Goal: Share content: Share content

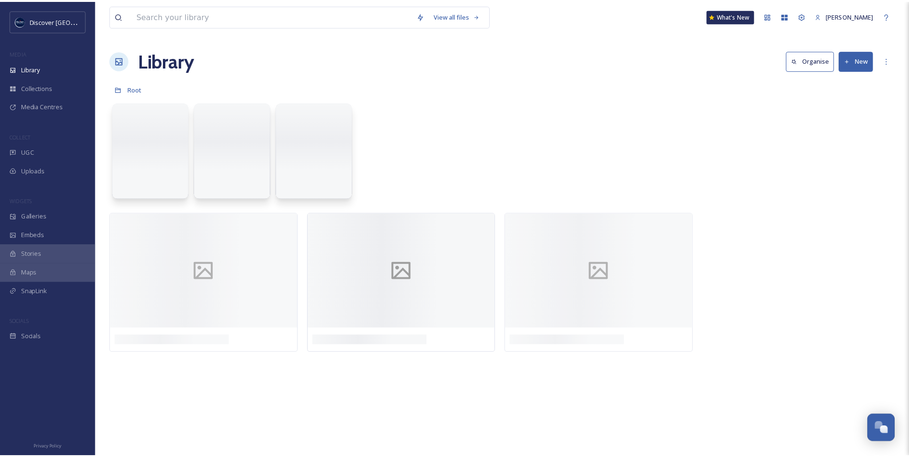
scroll to position [2421, 0]
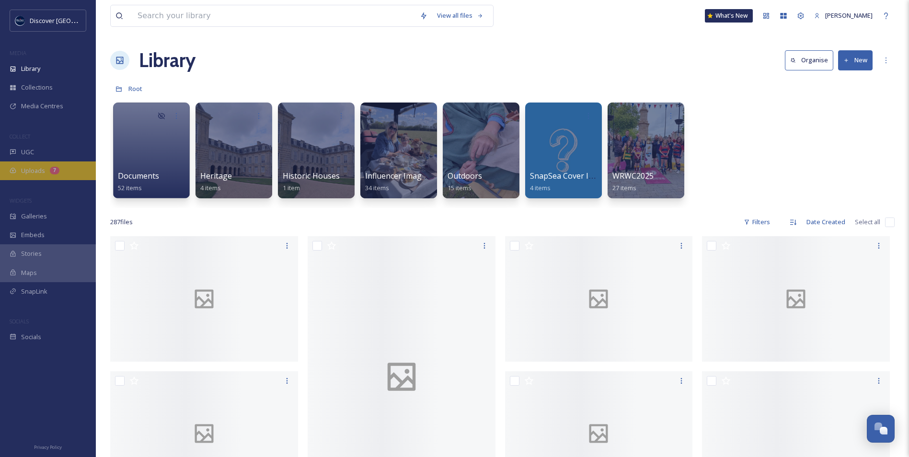
click at [31, 170] on span "Uploads" at bounding box center [33, 170] width 24 height 9
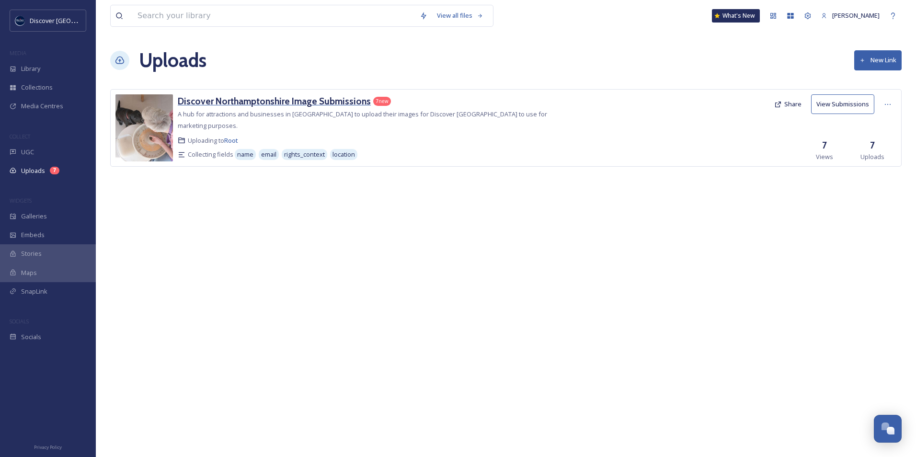
click at [265, 102] on h3 "Discover Northamptonshire Image Submissions" at bounding box center [274, 100] width 193 height 11
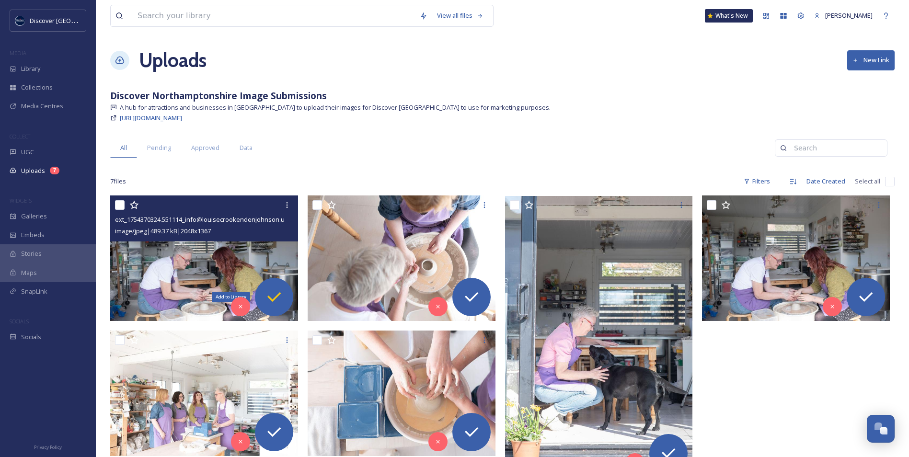
click at [277, 298] on icon at bounding box center [273, 296] width 19 height 19
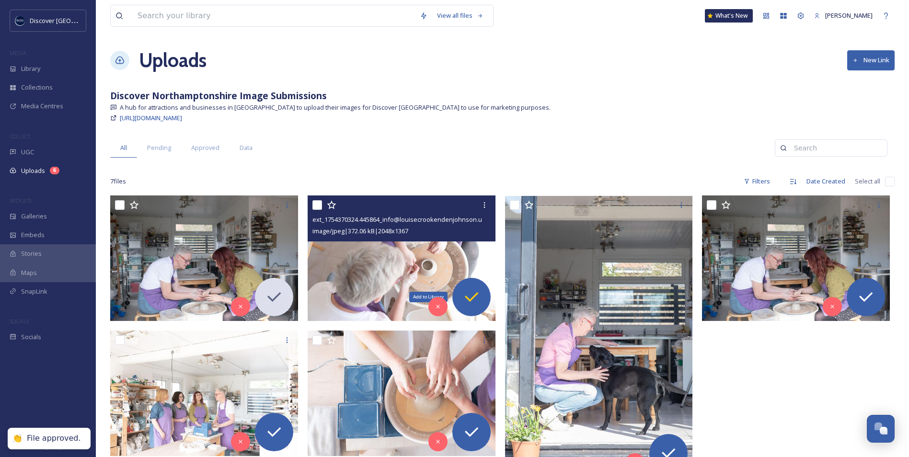
click at [477, 298] on icon at bounding box center [471, 296] width 19 height 19
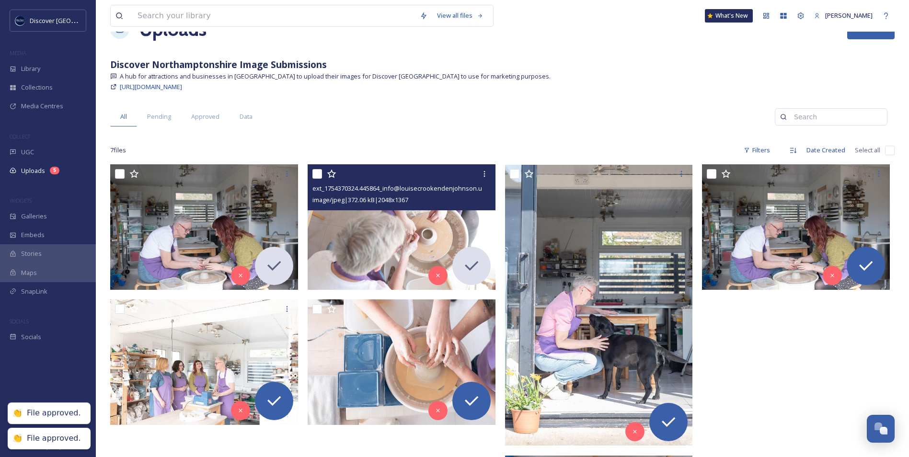
scroll to position [48, 0]
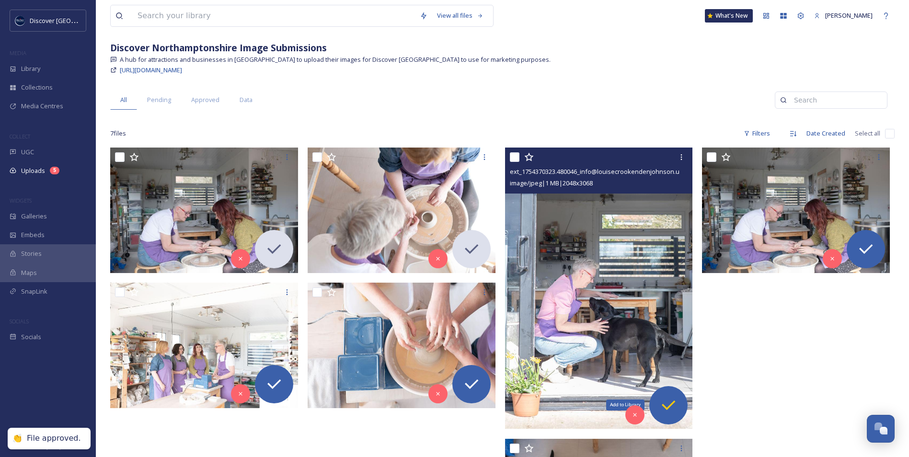
click at [669, 408] on icon at bounding box center [668, 405] width 19 height 19
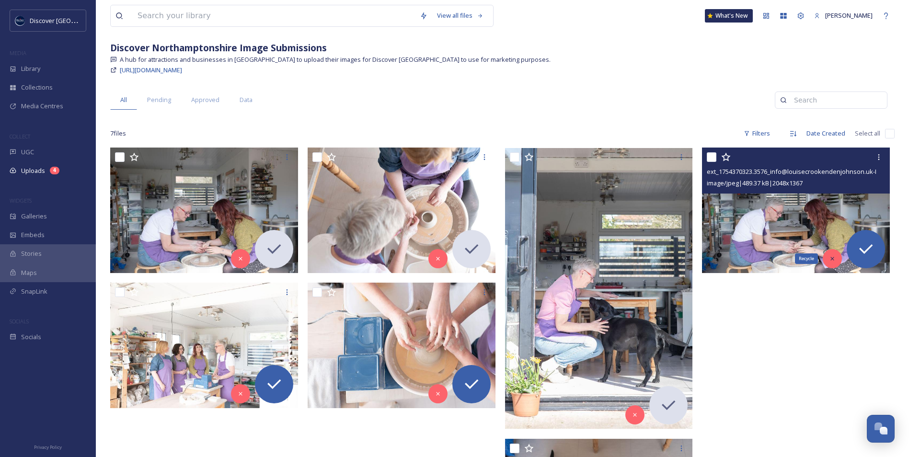
click at [834, 257] on icon at bounding box center [832, 258] width 7 height 7
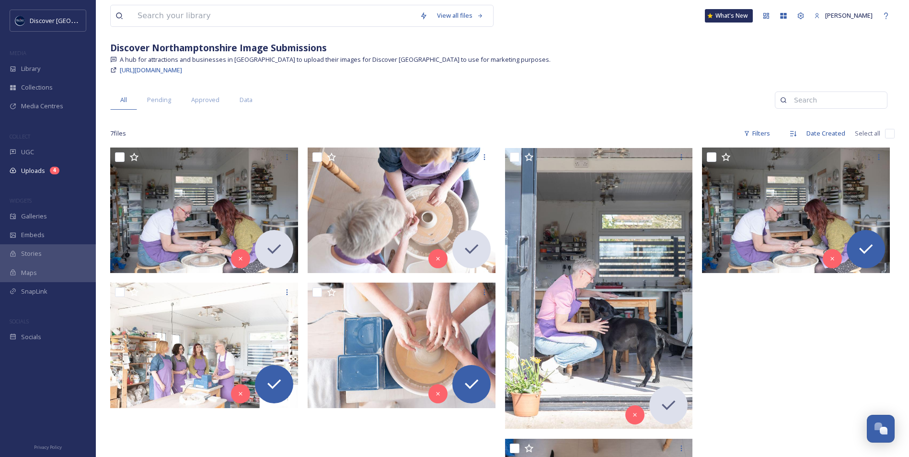
scroll to position [36, 0]
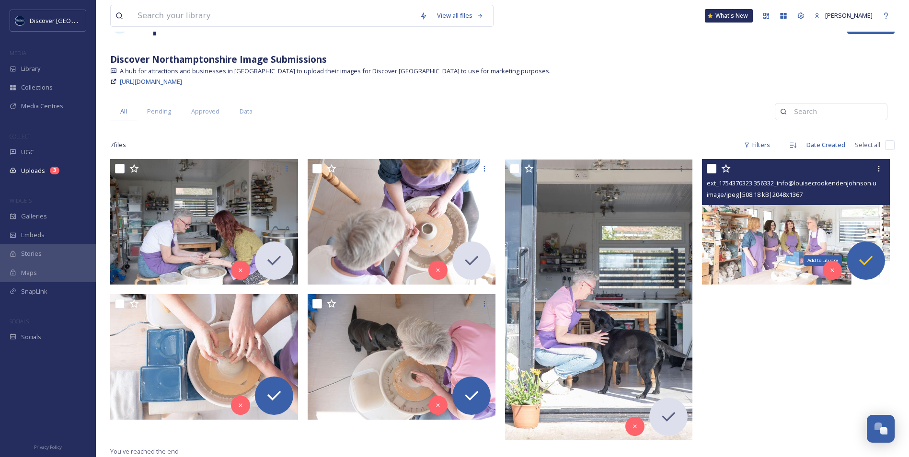
click at [865, 264] on icon at bounding box center [865, 261] width 13 height 10
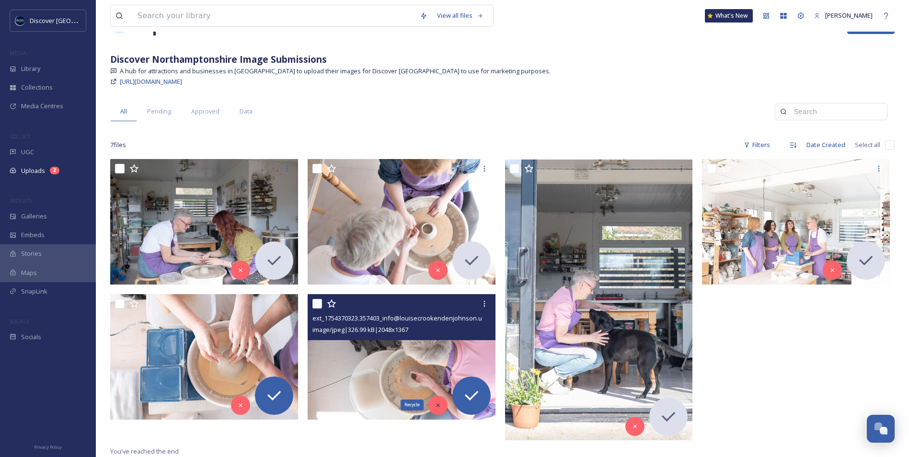
click at [435, 405] on icon at bounding box center [438, 405] width 7 height 7
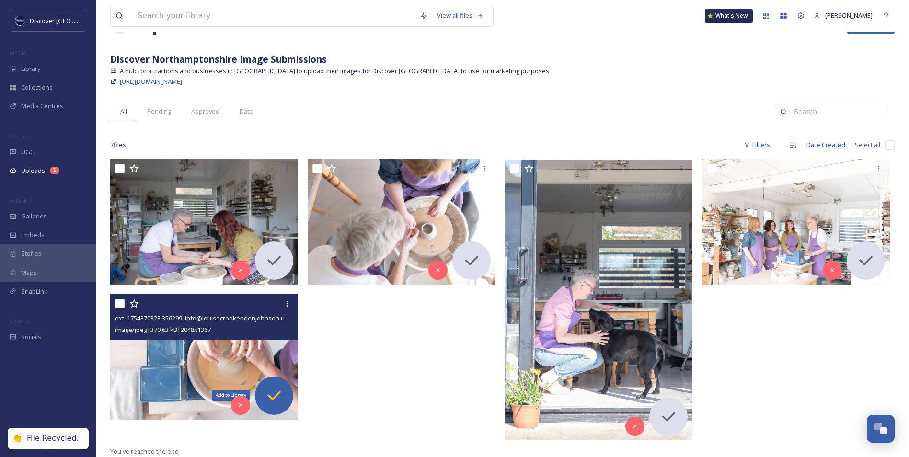
click at [275, 398] on icon at bounding box center [273, 395] width 19 height 19
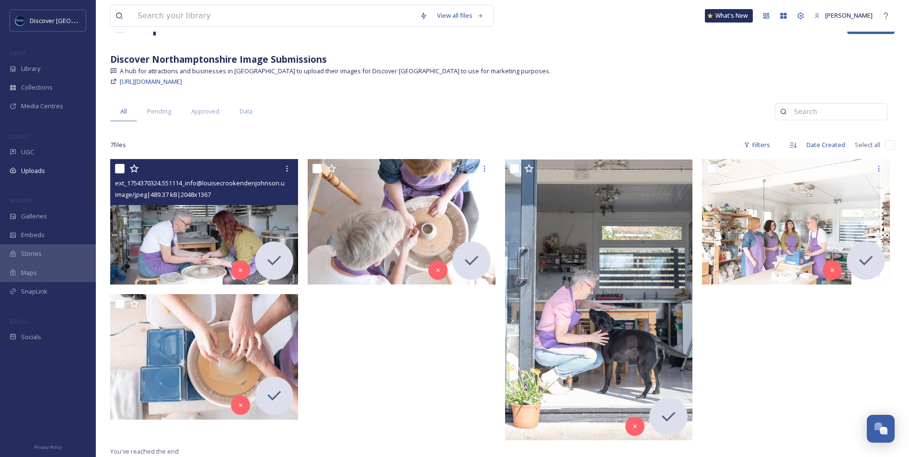
click at [179, 230] on img at bounding box center [204, 222] width 188 height 126
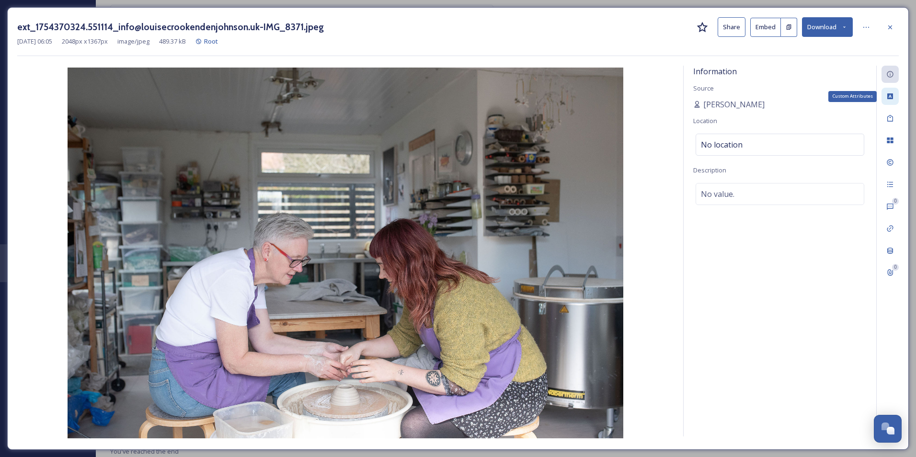
click at [893, 99] on icon at bounding box center [890, 96] width 6 height 6
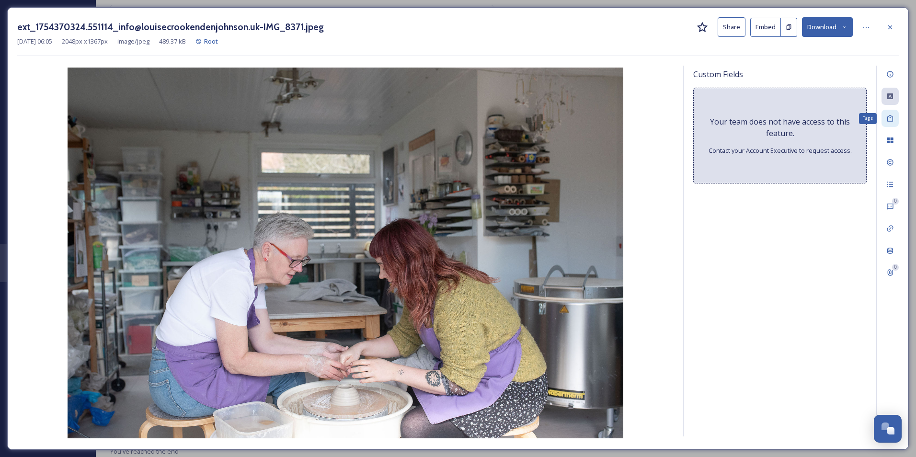
click at [888, 121] on icon at bounding box center [890, 118] width 6 height 7
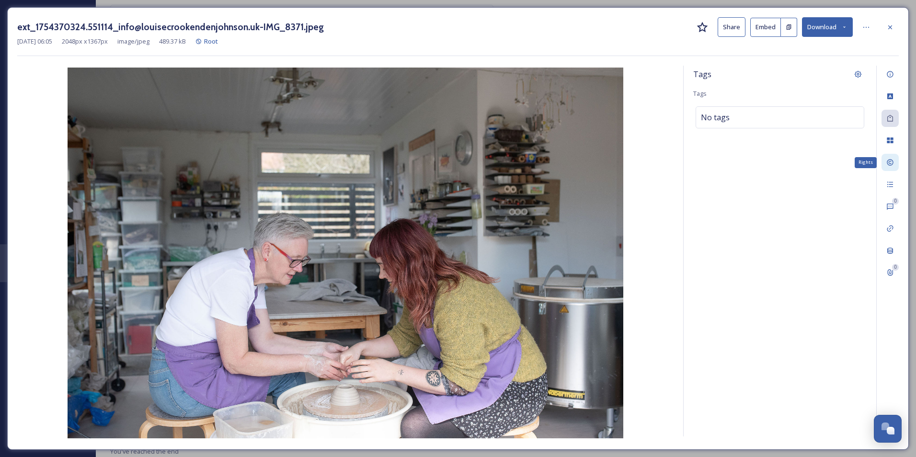
click at [888, 159] on icon at bounding box center [890, 163] width 8 height 8
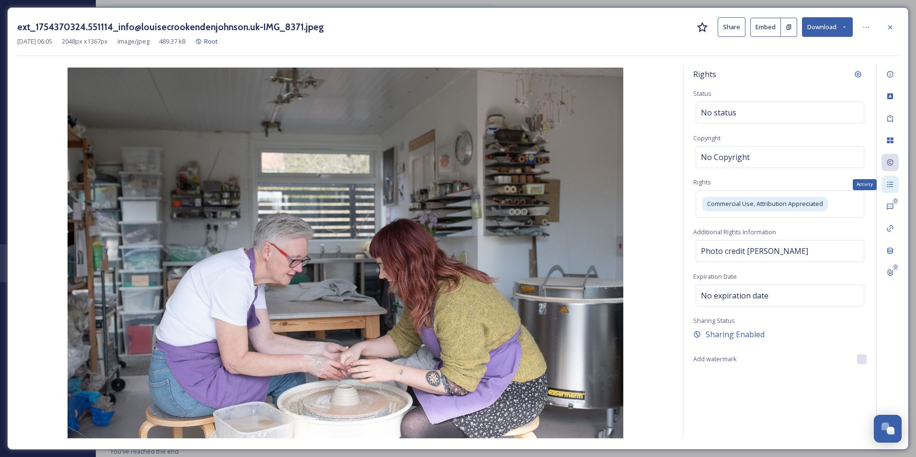
click at [894, 185] on icon at bounding box center [890, 185] width 8 height 8
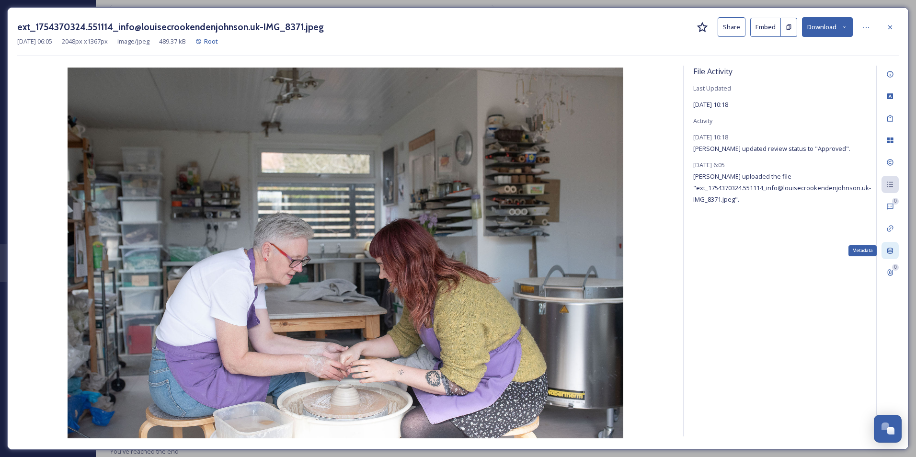
click at [890, 248] on icon at bounding box center [890, 251] width 6 height 6
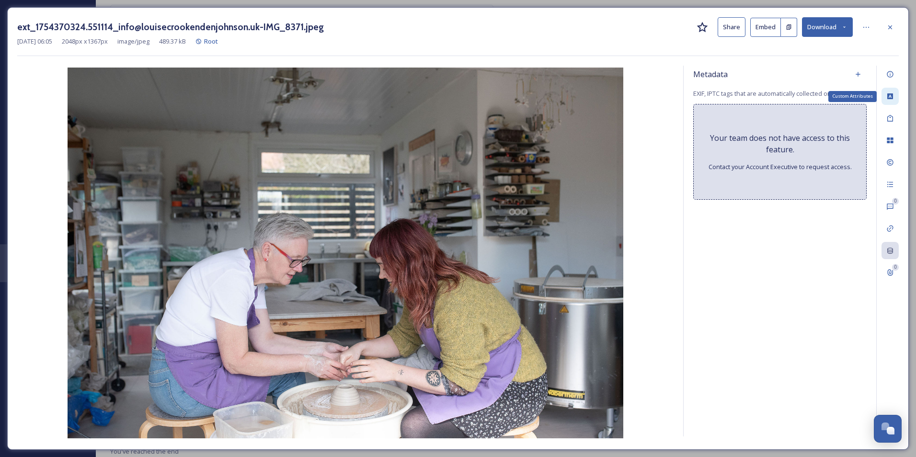
click at [889, 95] on icon at bounding box center [890, 96] width 6 height 6
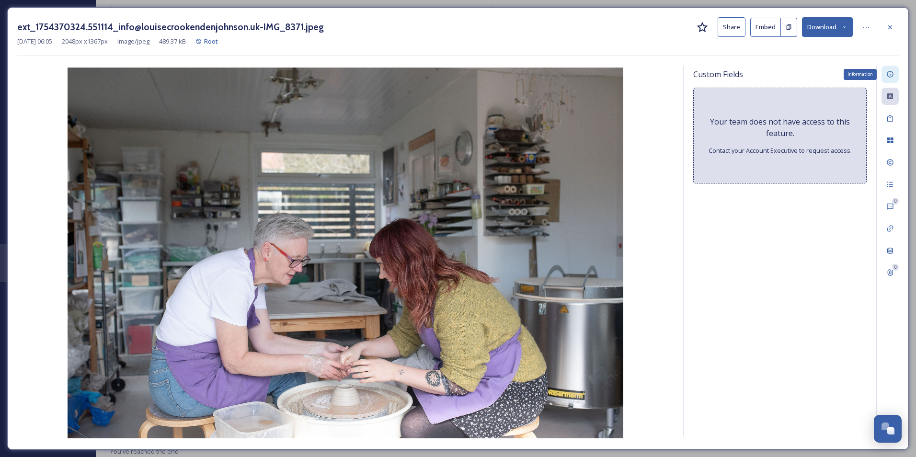
click at [891, 79] on div "Information" at bounding box center [890, 74] width 17 height 17
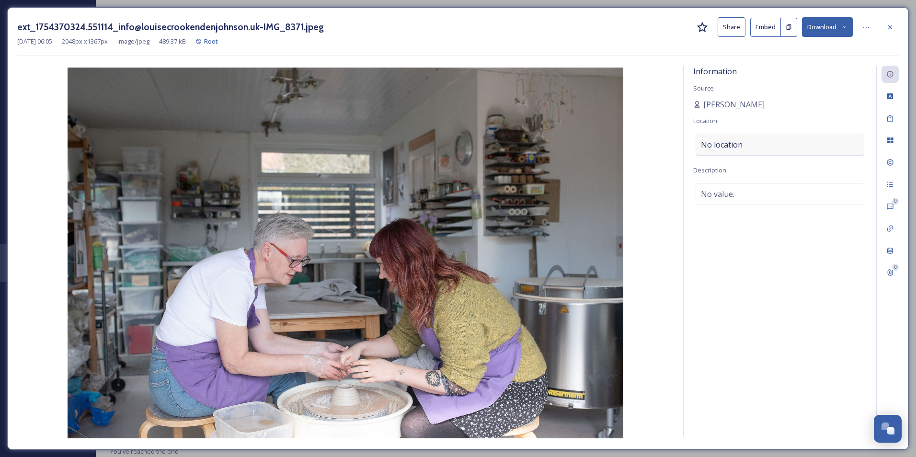
click at [722, 147] on span "No location" at bounding box center [722, 144] width 42 height 11
click at [722, 147] on input at bounding box center [780, 144] width 168 height 21
paste input "[PERSON_NAME] Ceramics"
type input "[PERSON_NAME] Ceramics"
click at [723, 192] on span "No value." at bounding box center [718, 193] width 34 height 11
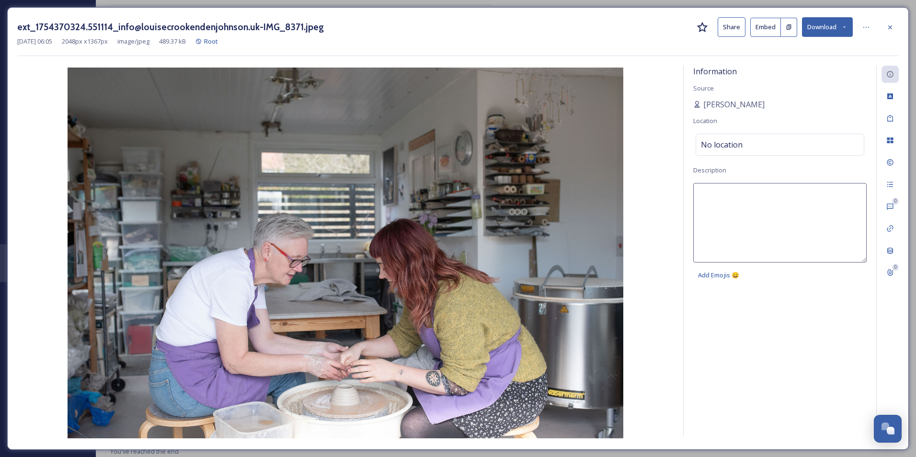
click at [723, 194] on textarea at bounding box center [779, 223] width 173 height 80
paste textarea "[PERSON_NAME] Ceramics"
type textarea "[PERSON_NAME] Ceramics"
click at [749, 345] on div "Information Source [PERSON_NAME] Location No location Description [PERSON_NAME]…" at bounding box center [780, 251] width 193 height 371
click at [889, 27] on icon at bounding box center [890, 27] width 8 height 8
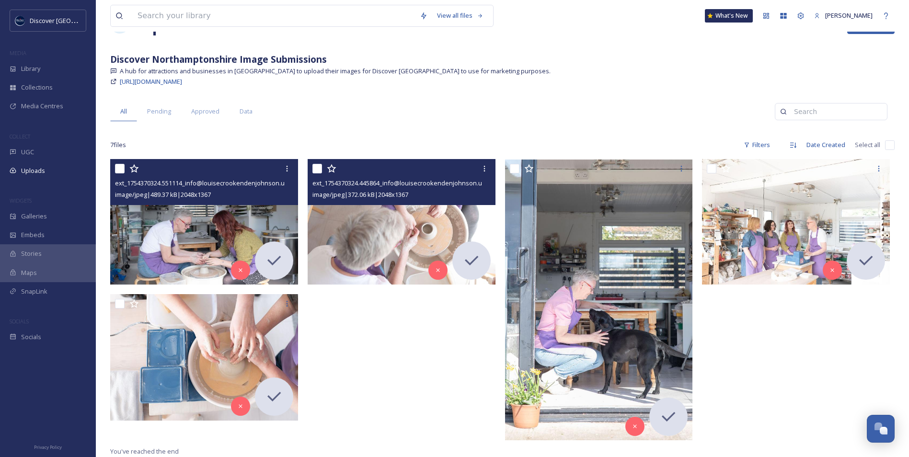
click at [363, 227] on img at bounding box center [402, 222] width 188 height 126
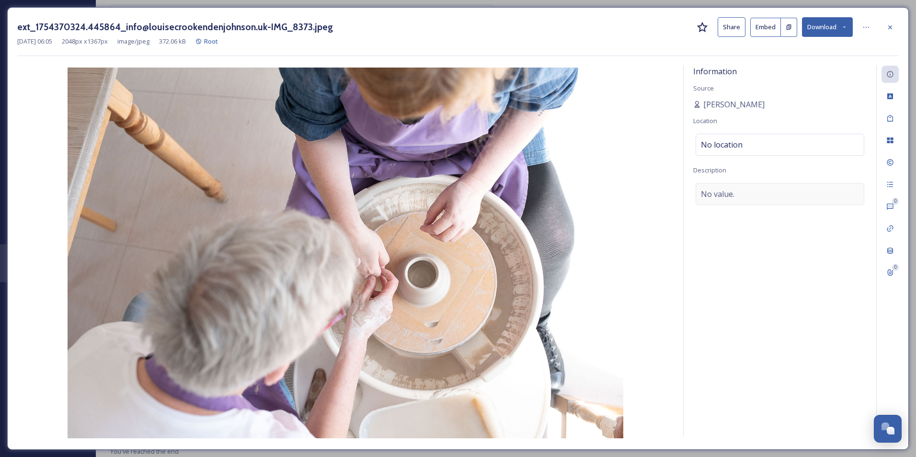
click at [723, 192] on span "No value." at bounding box center [718, 193] width 34 height 11
click at [721, 195] on textarea at bounding box center [779, 223] width 173 height 80
paste textarea "[PERSON_NAME] Ceramics"
type textarea "[PERSON_NAME] Ceramics"
click at [750, 350] on div "Information Source [PERSON_NAME] Location No location Description [PERSON_NAME]…" at bounding box center [780, 251] width 193 height 371
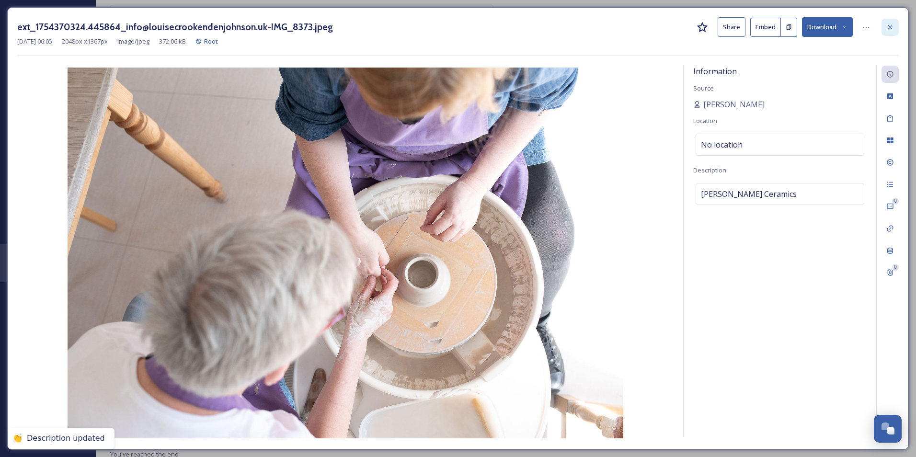
click at [894, 25] on icon at bounding box center [890, 27] width 8 height 8
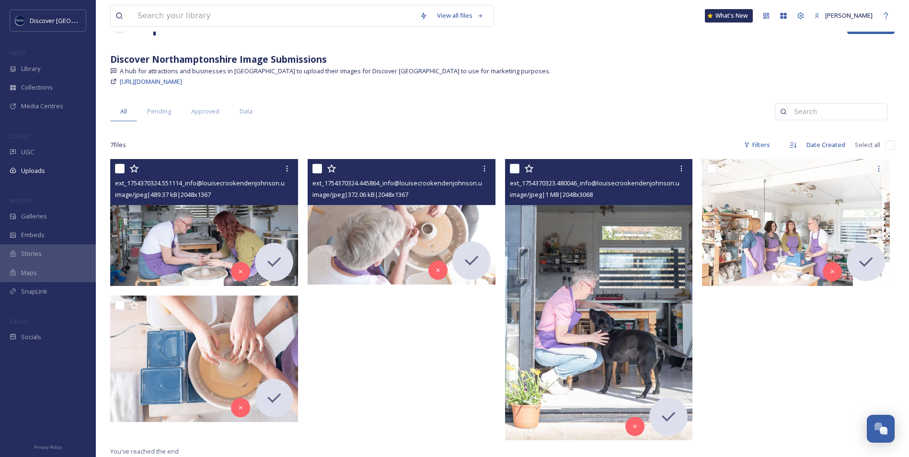
click at [549, 230] on img at bounding box center [599, 300] width 188 height 281
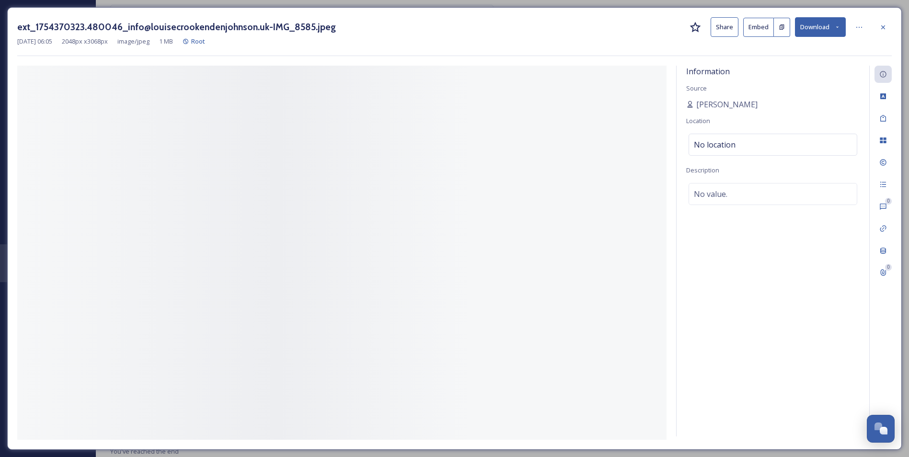
scroll to position [18, 0]
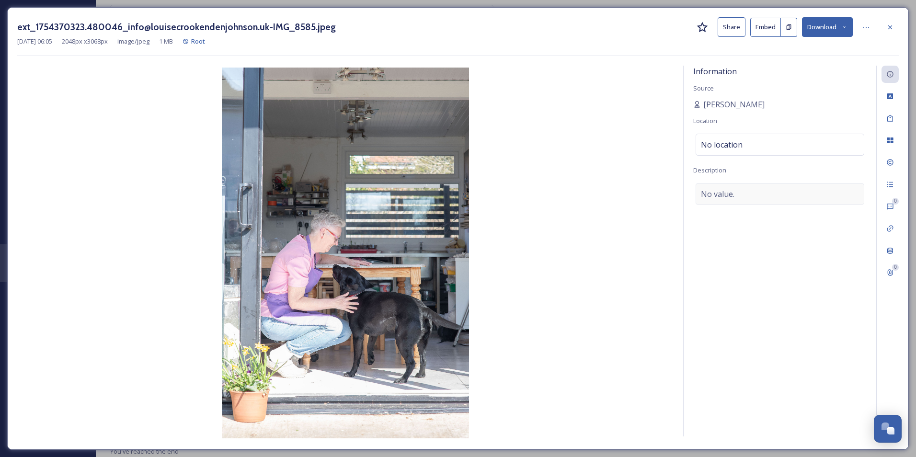
click at [742, 193] on div "No value." at bounding box center [780, 194] width 169 height 22
click at [740, 196] on textarea at bounding box center [779, 223] width 173 height 80
paste textarea "[PERSON_NAME] Ceramics"
type textarea "[PERSON_NAME] Ceramics"
click at [761, 293] on div "Information Source [PERSON_NAME] Location No location Description [PERSON_NAME]…" at bounding box center [780, 251] width 193 height 371
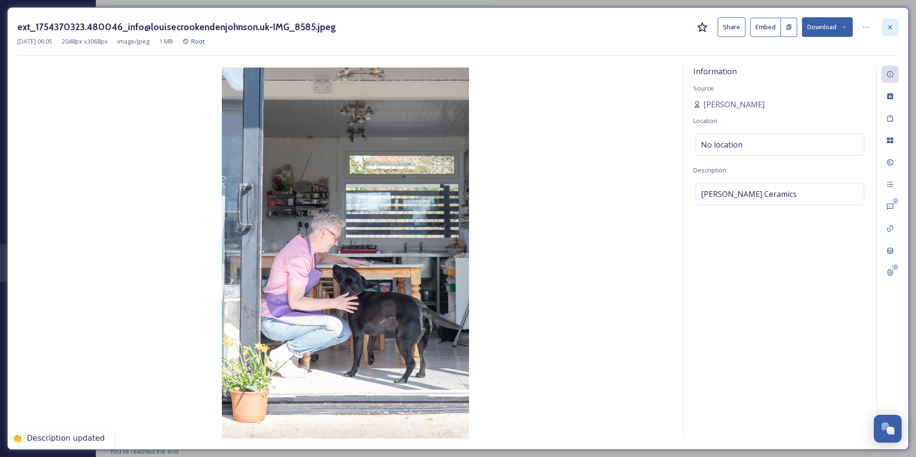
click at [891, 23] on icon at bounding box center [890, 27] width 8 height 8
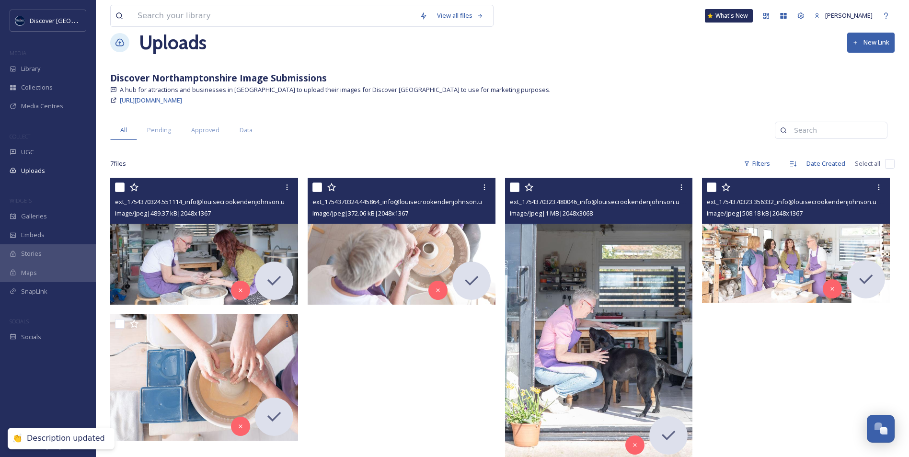
click at [762, 255] on img at bounding box center [796, 241] width 188 height 126
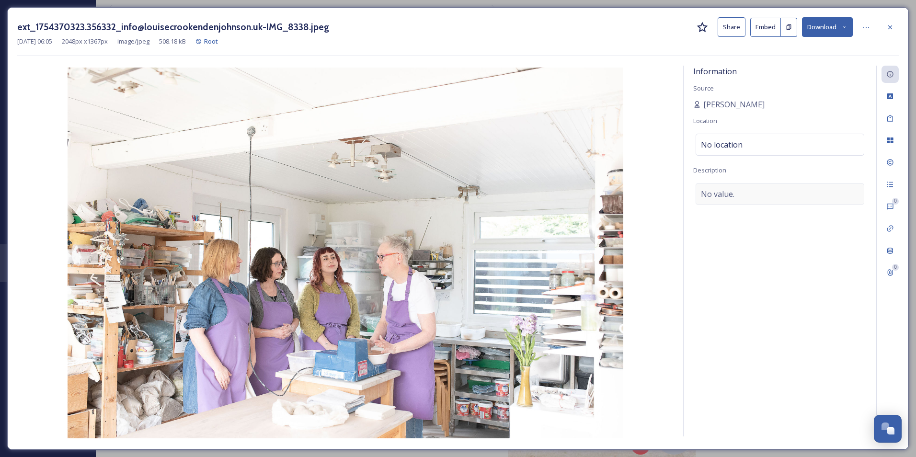
click at [727, 190] on span "No value." at bounding box center [718, 193] width 34 height 11
click at [726, 194] on textarea at bounding box center [779, 223] width 173 height 80
paste textarea "[PERSON_NAME] Ceramics"
type textarea "[PERSON_NAME] Ceramics"
click at [759, 314] on div "Information Source [PERSON_NAME] Location No location Description [PERSON_NAME]…" at bounding box center [780, 251] width 193 height 371
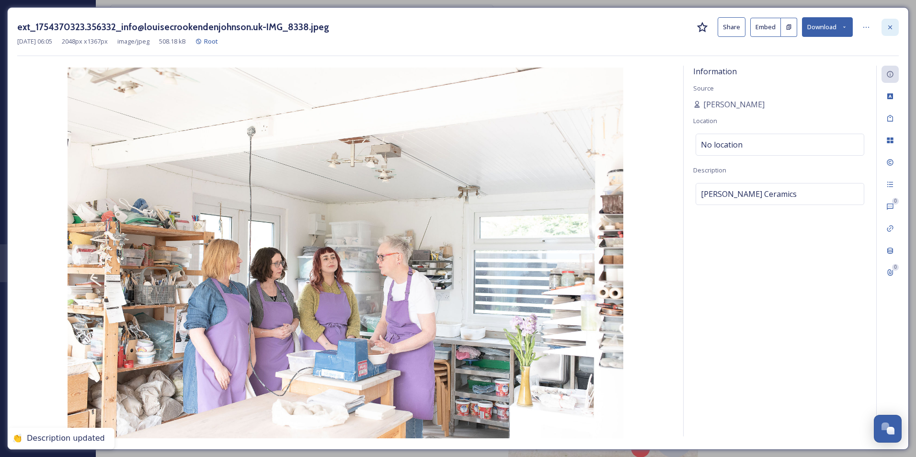
click at [888, 27] on icon at bounding box center [890, 27] width 8 height 8
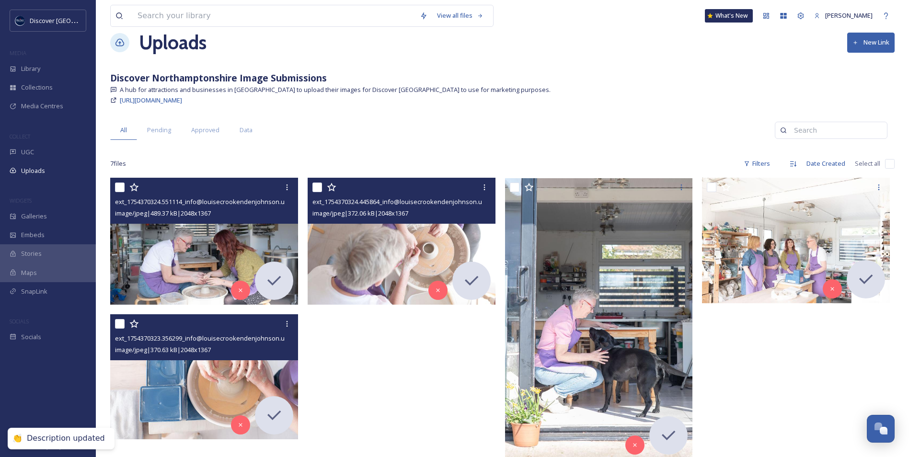
click at [212, 380] on img at bounding box center [204, 377] width 188 height 126
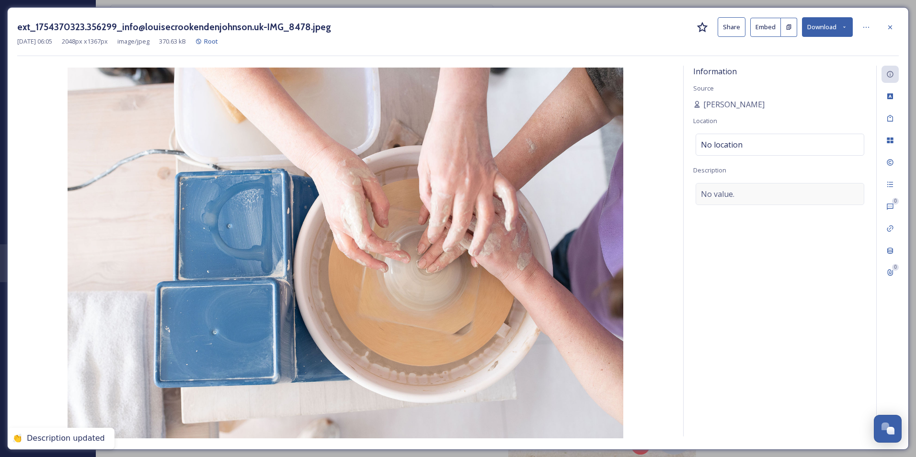
click at [740, 197] on div "No value." at bounding box center [780, 194] width 169 height 22
click at [740, 196] on textarea at bounding box center [779, 223] width 173 height 80
paste textarea "[PERSON_NAME] Ceramics"
type textarea "[PERSON_NAME] Ceramics"
click at [757, 368] on div "Information Source [PERSON_NAME] Location No location Description [PERSON_NAME]…" at bounding box center [780, 251] width 193 height 371
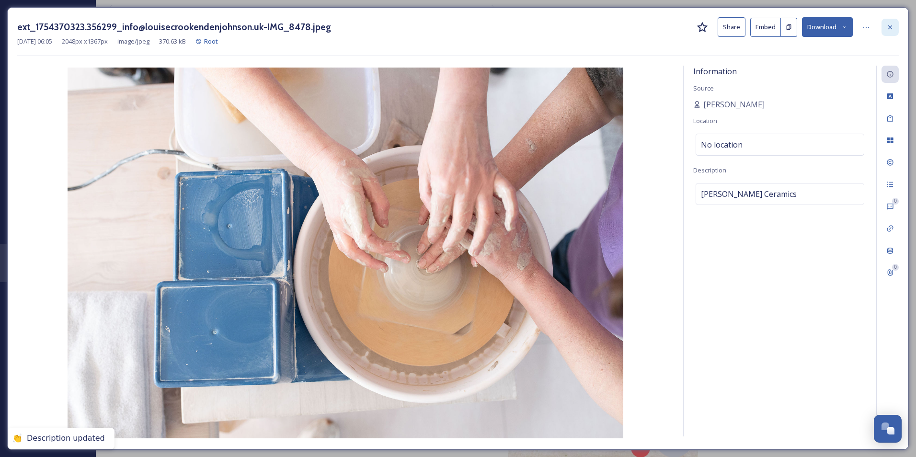
click at [891, 28] on icon at bounding box center [890, 27] width 4 height 4
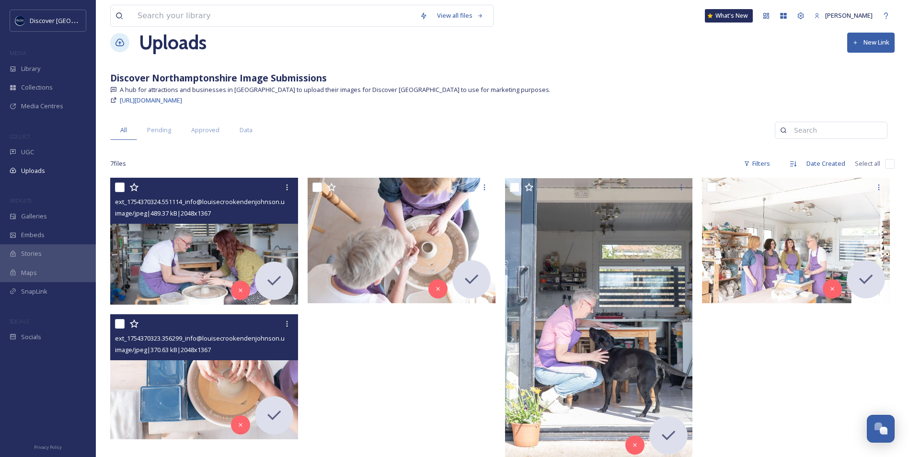
click at [213, 260] on img at bounding box center [205, 241] width 190 height 126
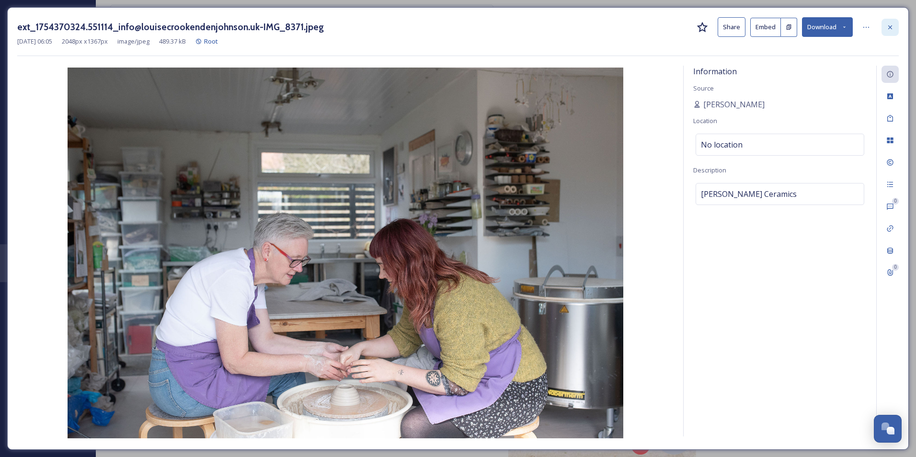
click at [889, 23] on icon at bounding box center [890, 27] width 8 height 8
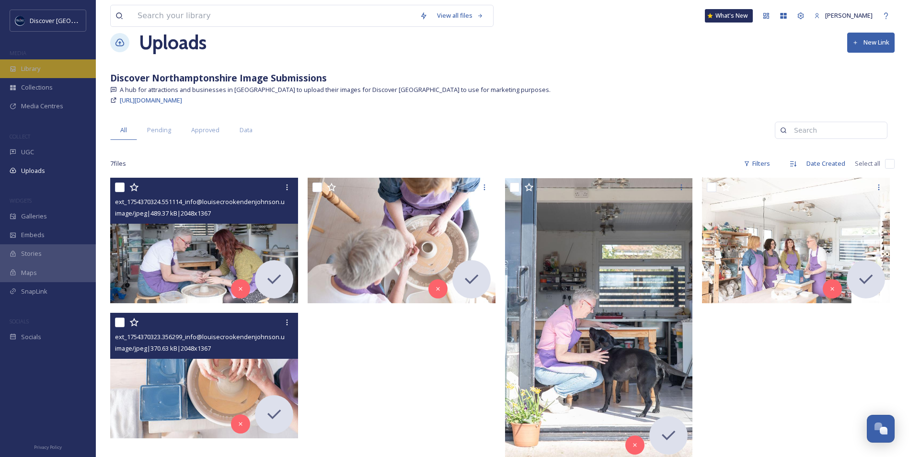
click at [52, 73] on div "Library" at bounding box center [48, 68] width 96 height 19
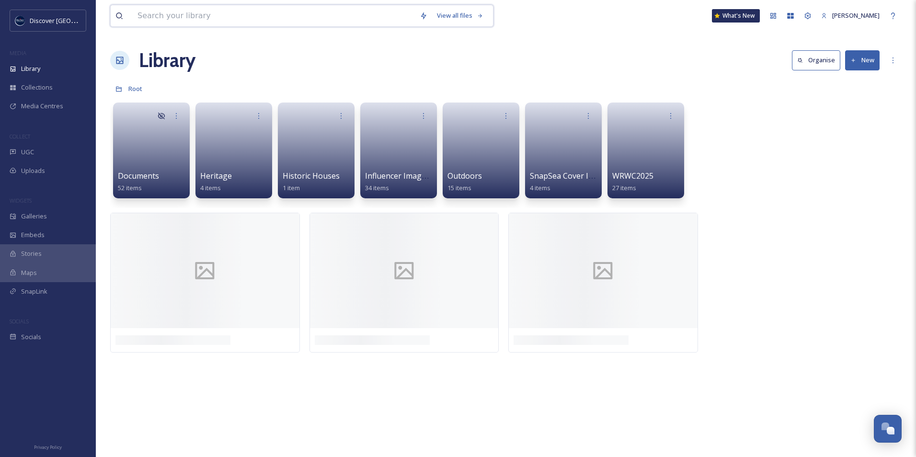
click at [171, 12] on input at bounding box center [274, 15] width 282 height 21
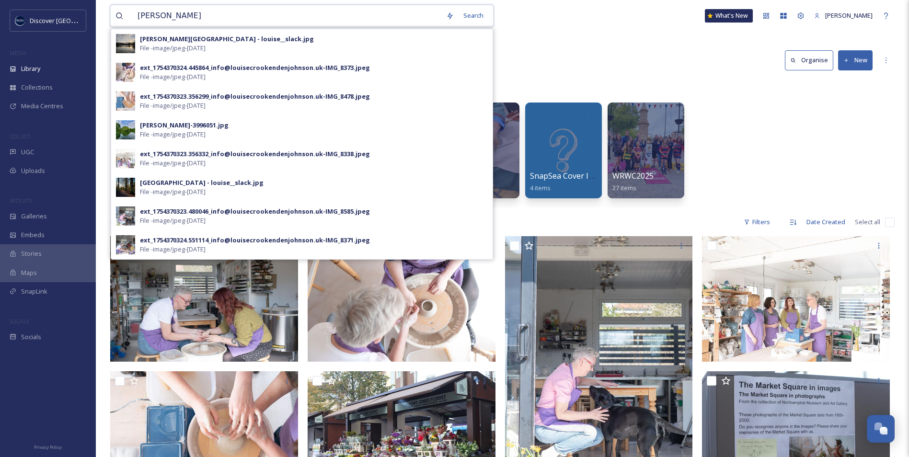
type input "[PERSON_NAME]"
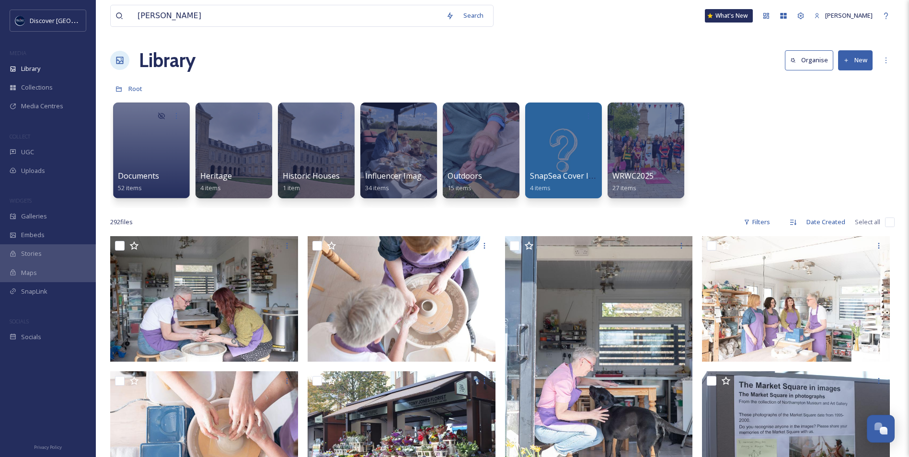
click at [60, 169] on div "Uploads" at bounding box center [48, 170] width 96 height 19
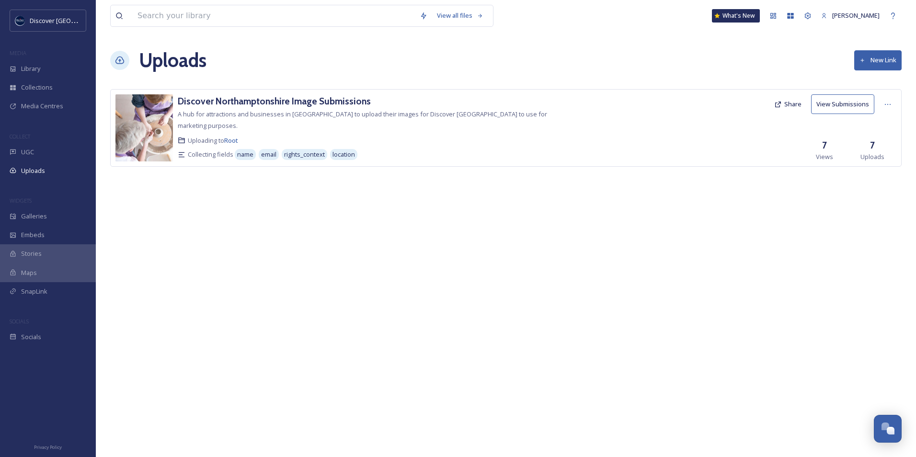
click at [798, 105] on button "Share" at bounding box center [787, 104] width 37 height 19
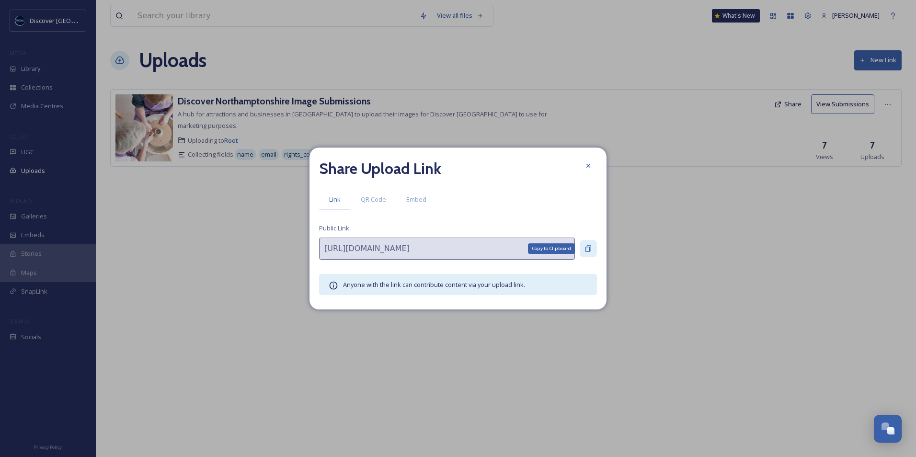
click at [591, 246] on icon at bounding box center [588, 249] width 6 height 6
click at [594, 170] on div at bounding box center [588, 165] width 17 height 17
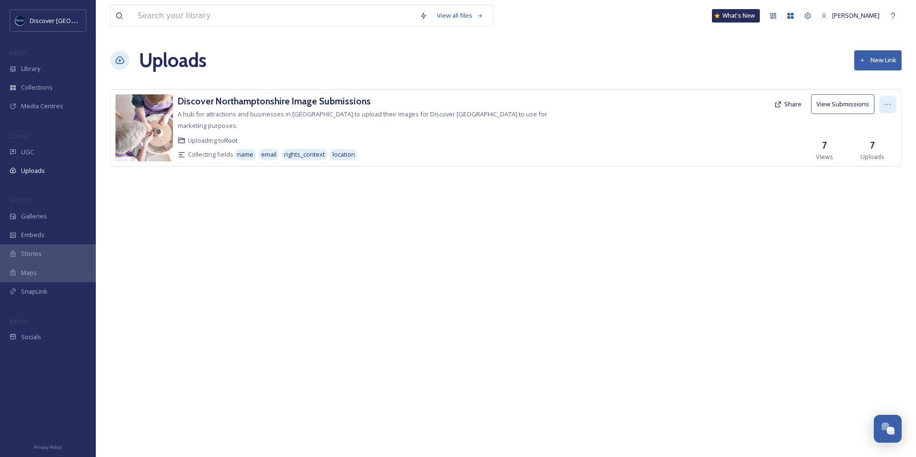
click at [895, 105] on div at bounding box center [887, 104] width 17 height 17
click at [884, 147] on div "Edit" at bounding box center [878, 144] width 36 height 19
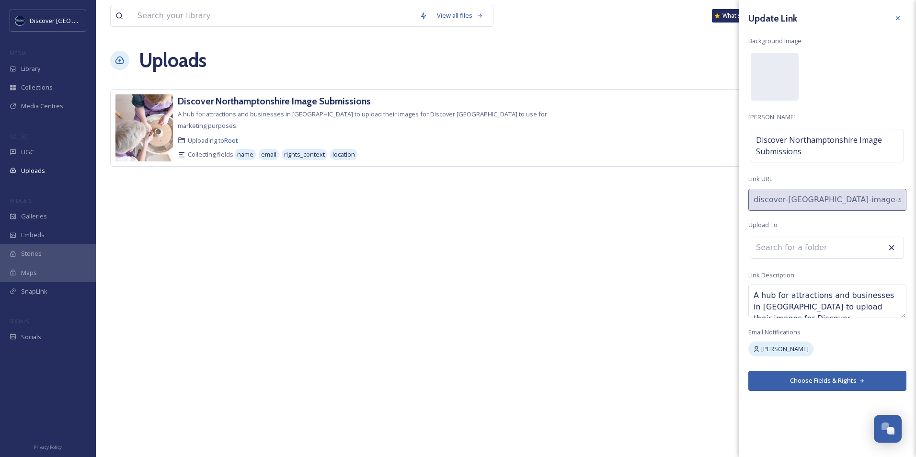
click at [825, 263] on div "Update Link Background Image [PERSON_NAME] Discover Northamptonshire Image Subm…" at bounding box center [827, 200] width 177 height 401
click at [833, 376] on button "Choose Fields & Rights" at bounding box center [827, 381] width 158 height 20
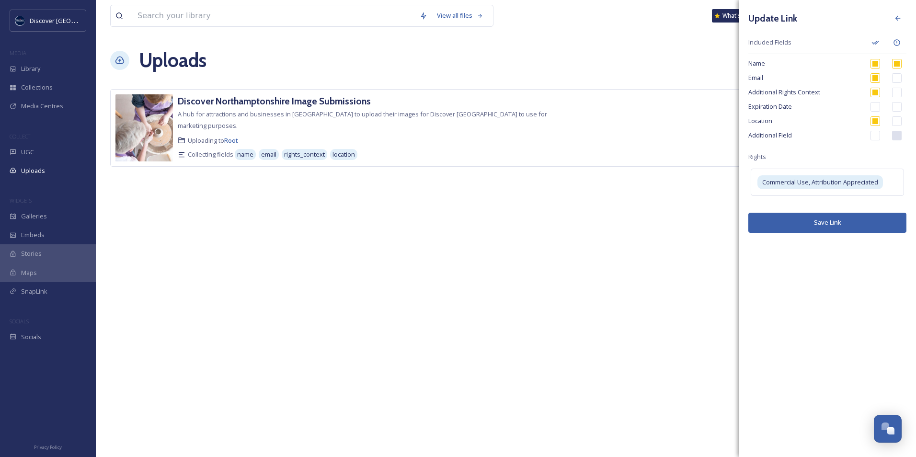
click at [872, 138] on input "checkbox" at bounding box center [876, 136] width 10 height 10
checkbox input "true"
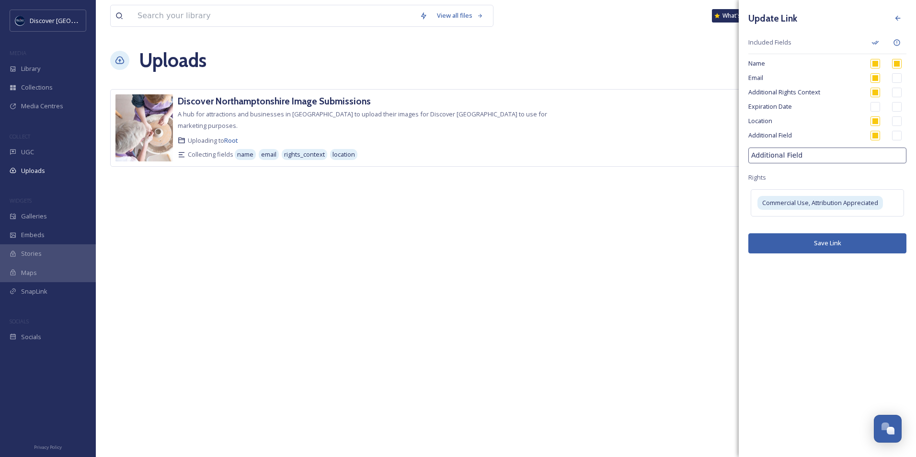
click at [814, 161] on input "Additional Field" at bounding box center [827, 156] width 158 height 16
click at [814, 158] on input "Additional Field" at bounding box center [827, 156] width 158 height 16
type input "Company/Business Name"
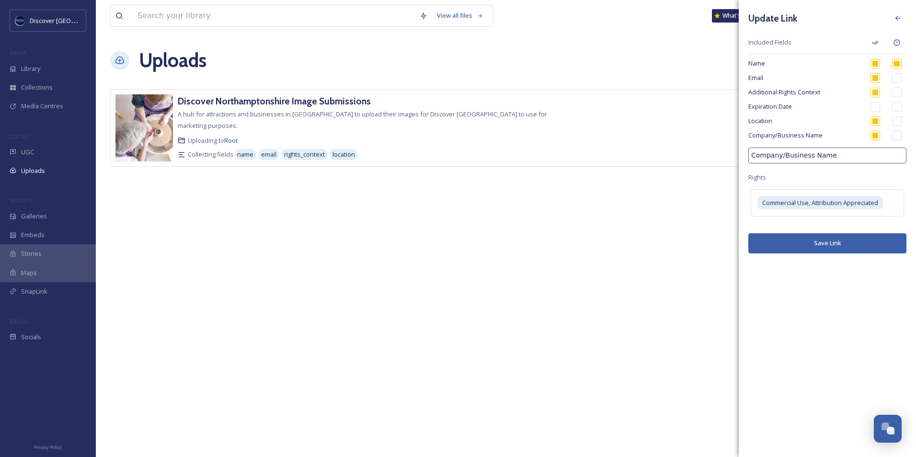
click at [814, 172] on div "Update Link Included Fields Name Email Additional Rights Context Expiration Dat…" at bounding box center [827, 131] width 177 height 263
click at [811, 247] on button "Save Link" at bounding box center [827, 243] width 158 height 20
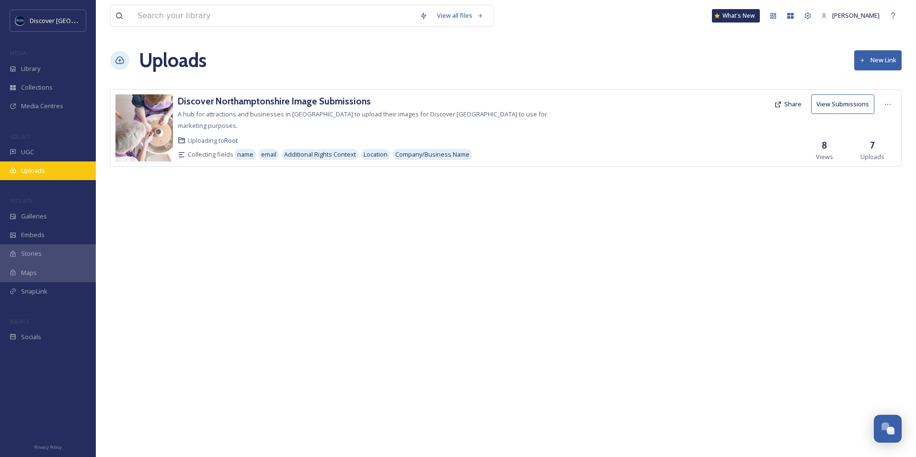
click at [23, 172] on span "Uploads" at bounding box center [33, 170] width 24 height 9
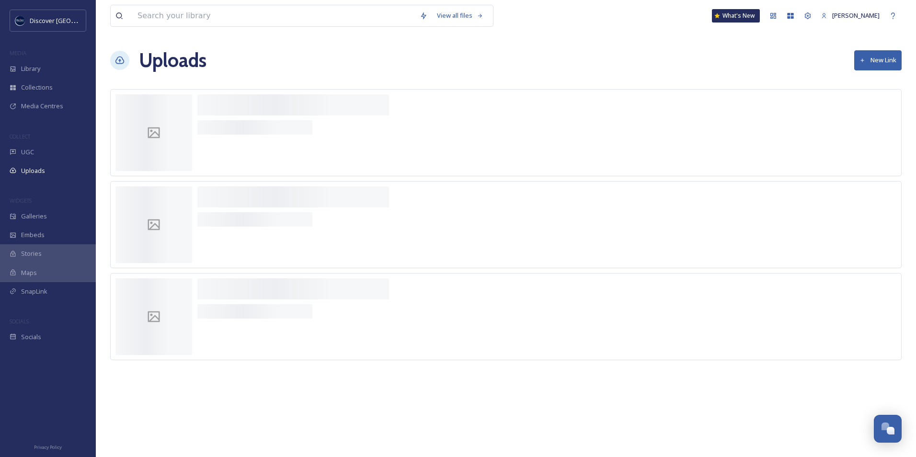
scroll to position [2421, 0]
